Goal: Transaction & Acquisition: Book appointment/travel/reservation

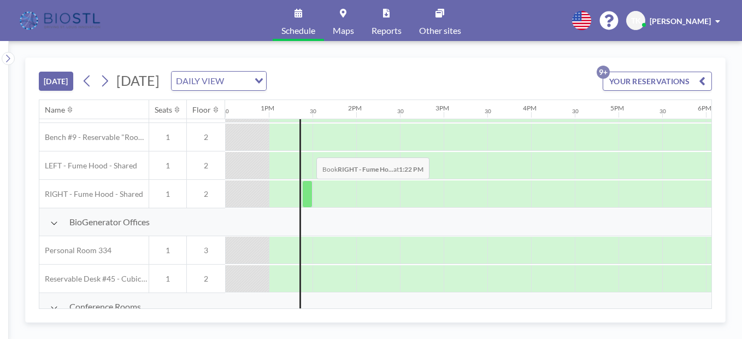
scroll to position [164, 1093]
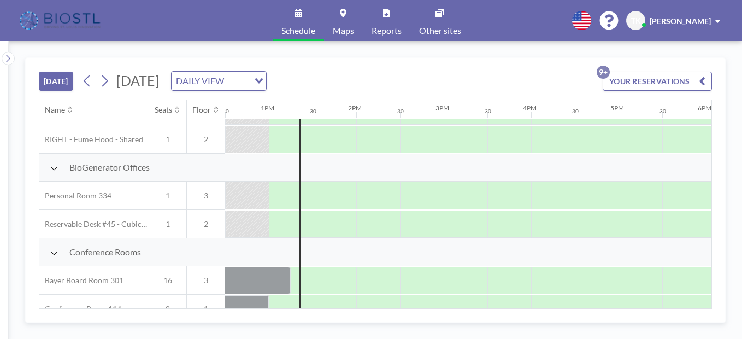
click at [266, 78] on div "Loading..." at bounding box center [257, 80] width 17 height 16
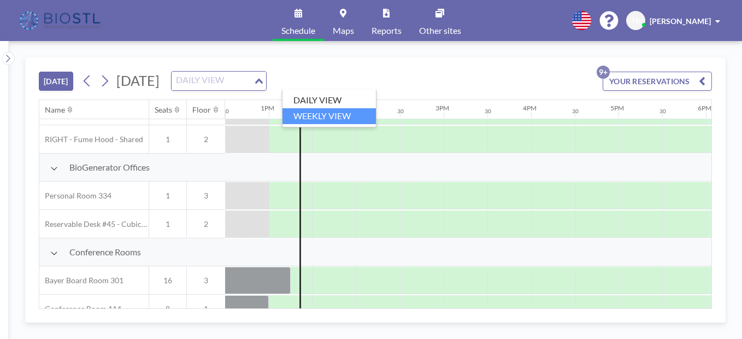
click at [333, 120] on li "WEEKLY VIEW" at bounding box center [329, 116] width 93 height 16
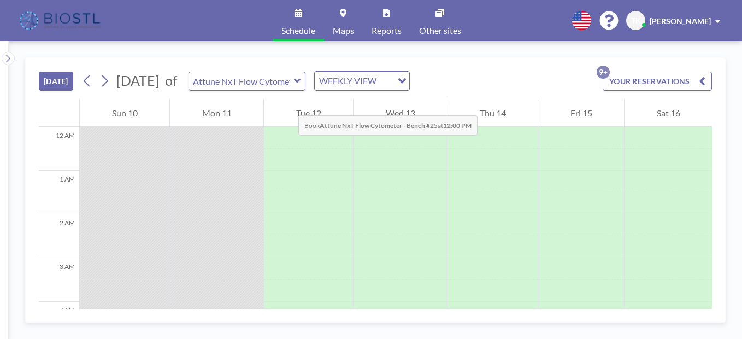
scroll to position [547, 0]
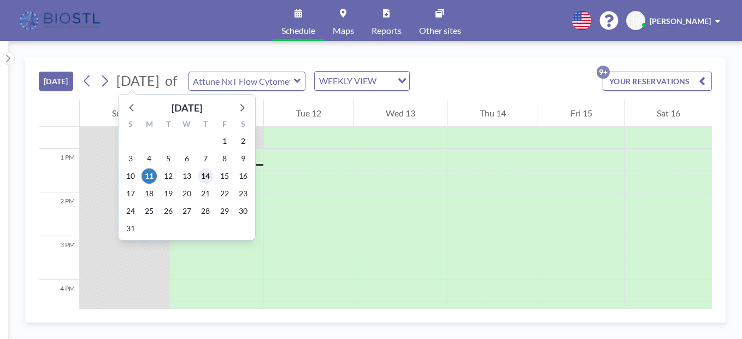
click at [210, 177] on span "14" at bounding box center [205, 175] width 15 height 15
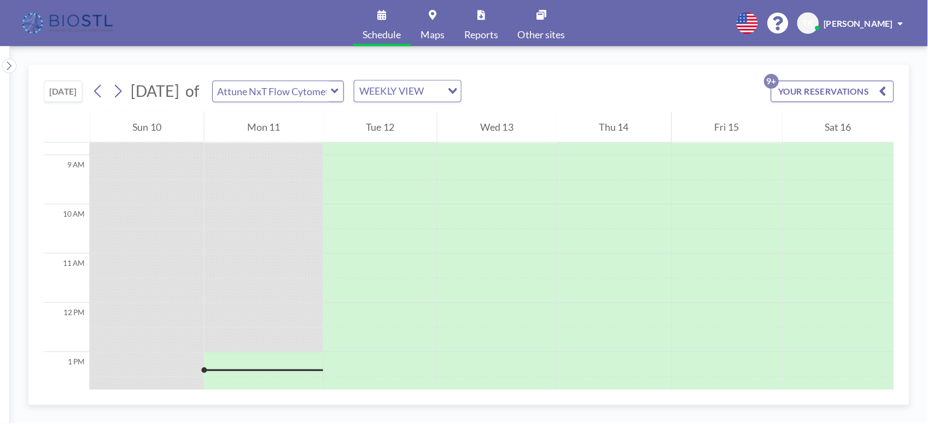
scroll to position [383, 0]
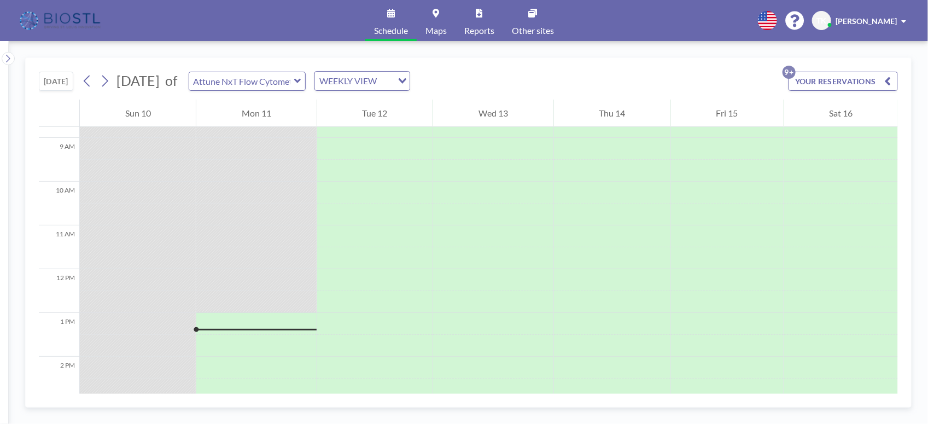
drag, startPoint x: 710, startPoint y: 7, endPoint x: 606, endPoint y: 116, distance: 150.8
click at [606, 116] on div "Thu 14" at bounding box center [612, 113] width 116 height 27
click at [410, 83] on div "Loading..." at bounding box center [403, 80] width 13 height 16
click at [387, 97] on li "DAILY VIEW" at bounding box center [395, 101] width 93 height 16
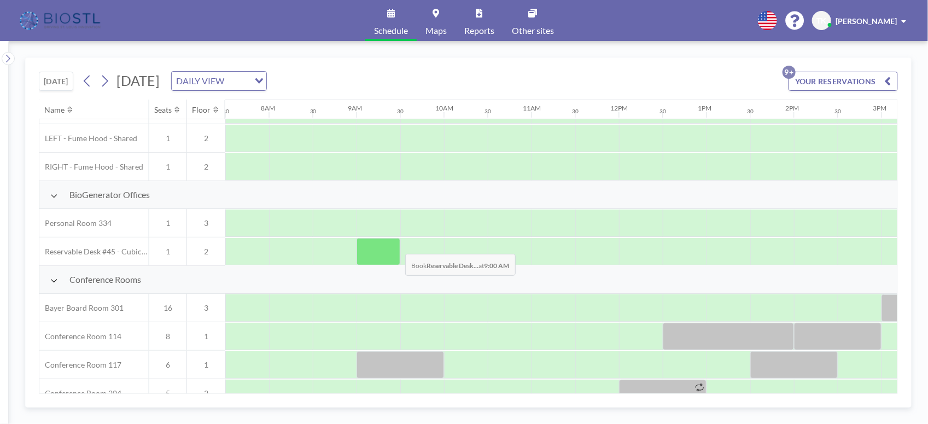
scroll to position [205, 656]
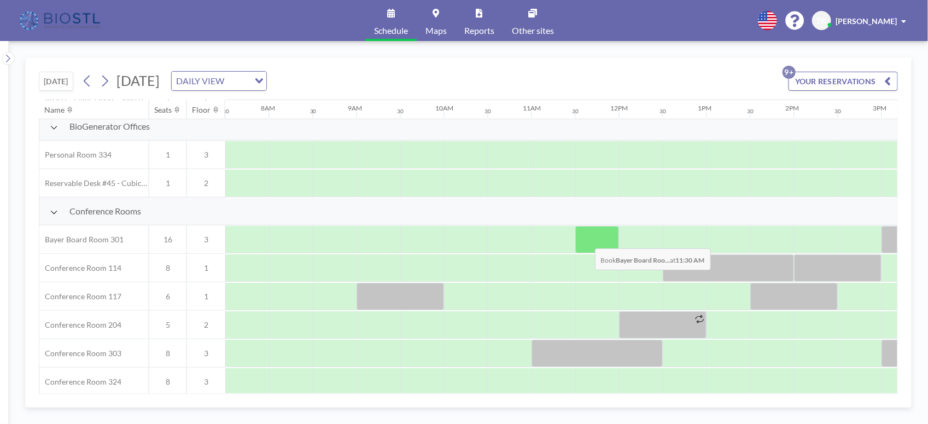
click at [586, 241] on div at bounding box center [597, 239] width 44 height 27
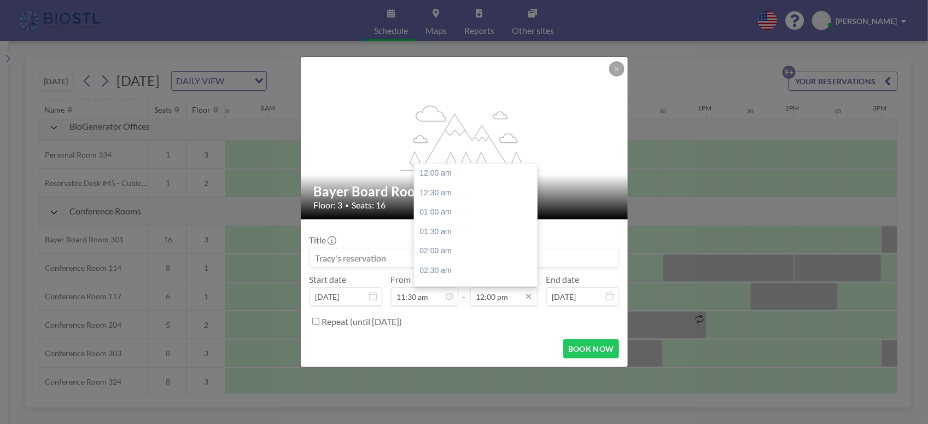
scroll to position [466, 0]
click at [530, 299] on icon at bounding box center [528, 296] width 9 height 9
click at [441, 234] on div "01:30 pm" at bounding box center [478, 233] width 129 height 20
type input "01:30 pm"
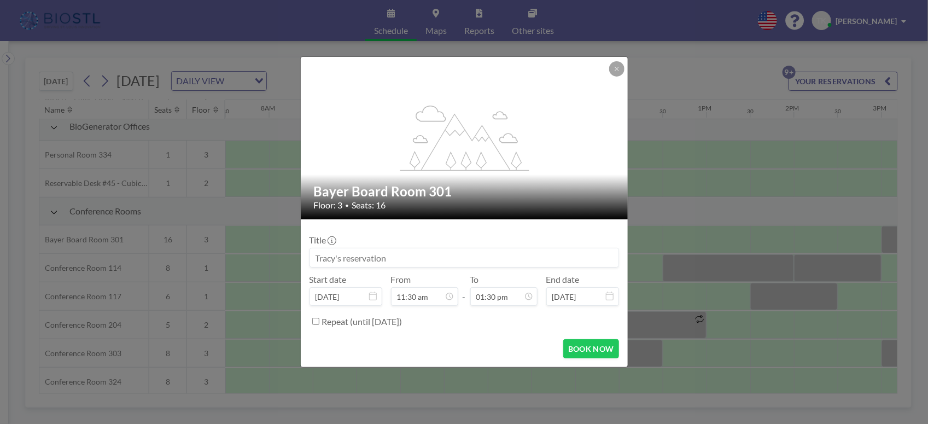
click at [416, 258] on input at bounding box center [464, 257] width 308 height 19
type input "Immunophotonics meeting"
click at [586, 352] on button "BOOK NOW" at bounding box center [590, 348] width 55 height 19
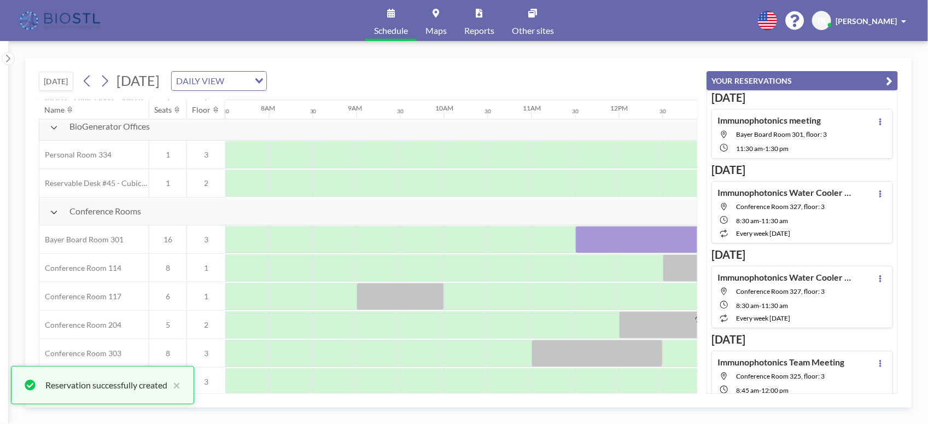
click at [572, 65] on div "[DATE] [DATE] DAILY VIEW Loading..." at bounding box center [368, 79] width 659 height 42
click at [824, 53] on div "[DATE] [DATE] DAILY VIEW Loading... Name Seats Floor 12AM 30 1AM 30 2AM 30 3AM …" at bounding box center [468, 232] width 919 height 383
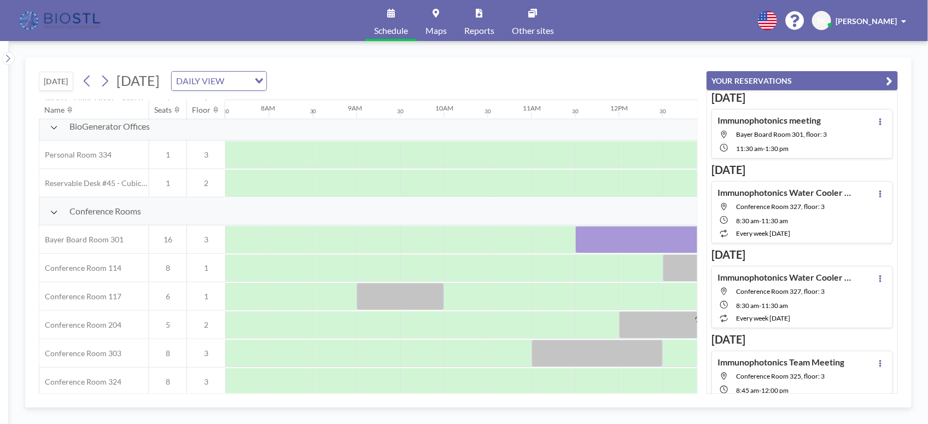
click at [87, 50] on div "[DATE] [DATE] DAILY VIEW Loading... Name Seats Floor 12AM 30 1AM 30 2AM 30 3AM …" at bounding box center [468, 232] width 919 height 383
click at [824, 78] on icon "button" at bounding box center [889, 80] width 7 height 13
